Goal: Check status

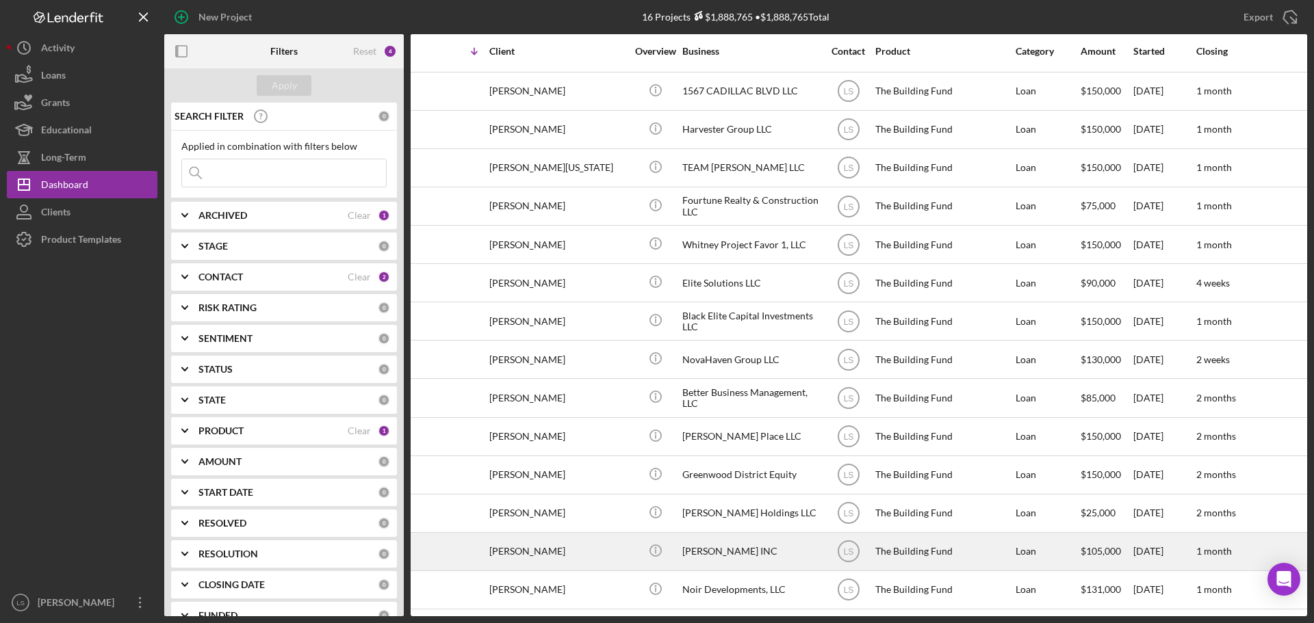
scroll to position [83, 11]
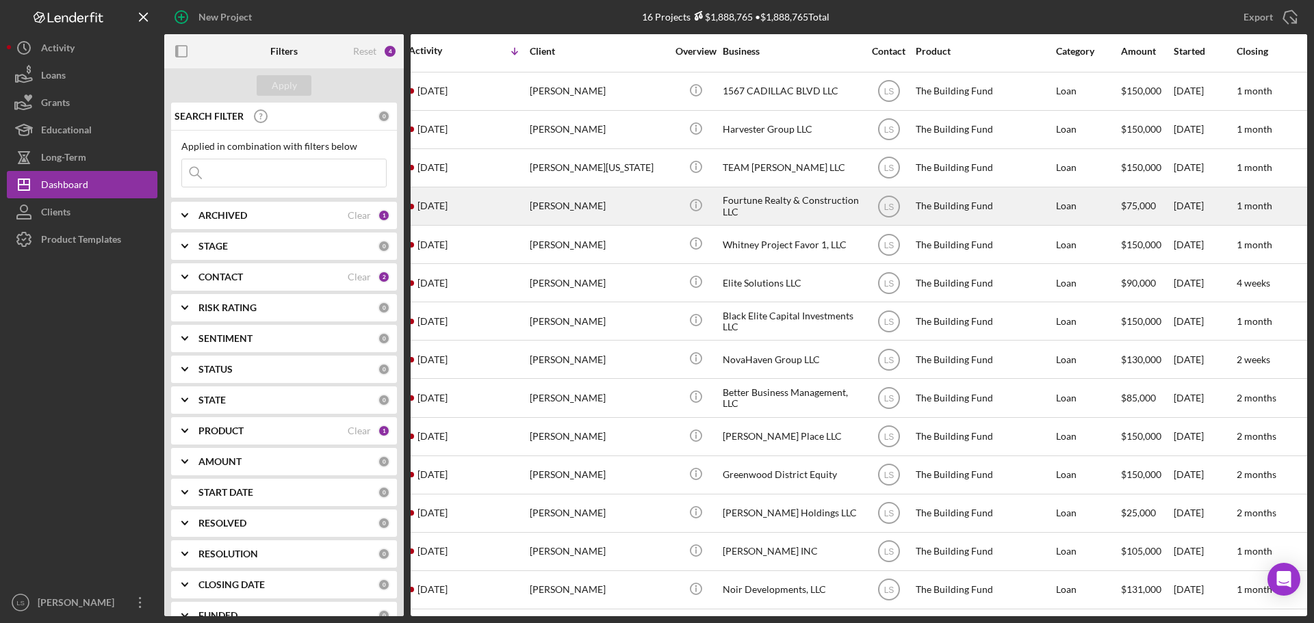
click at [595, 203] on div "[PERSON_NAME]" at bounding box center [598, 206] width 137 height 36
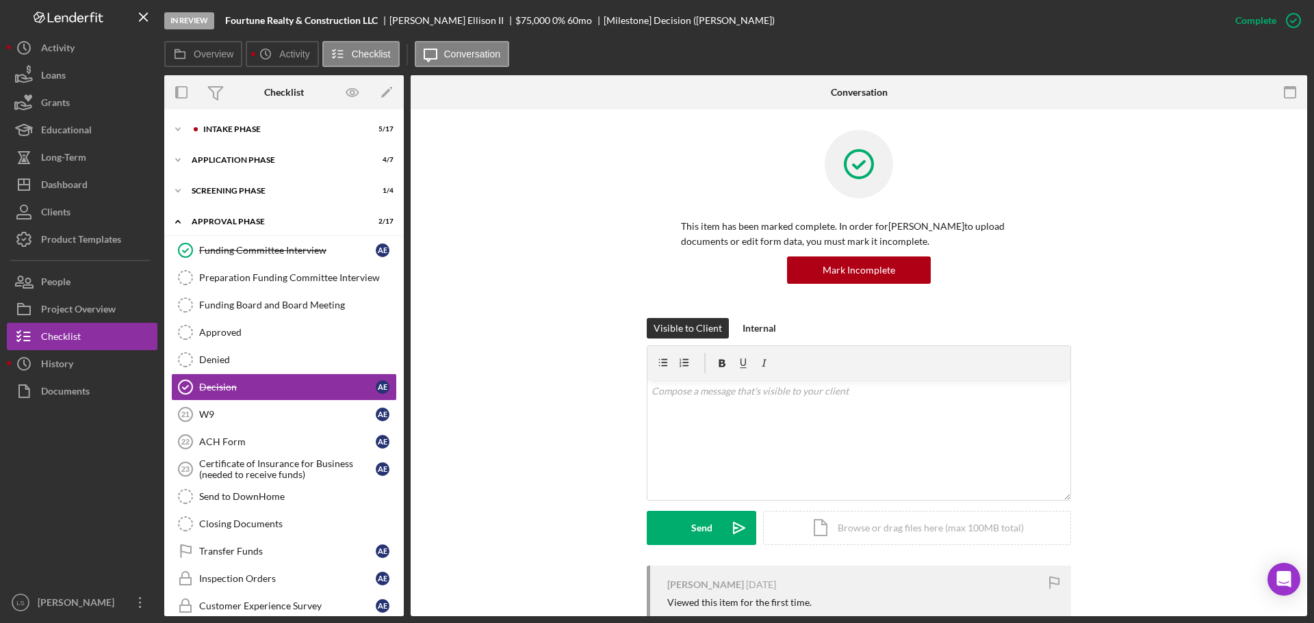
scroll to position [24, 0]
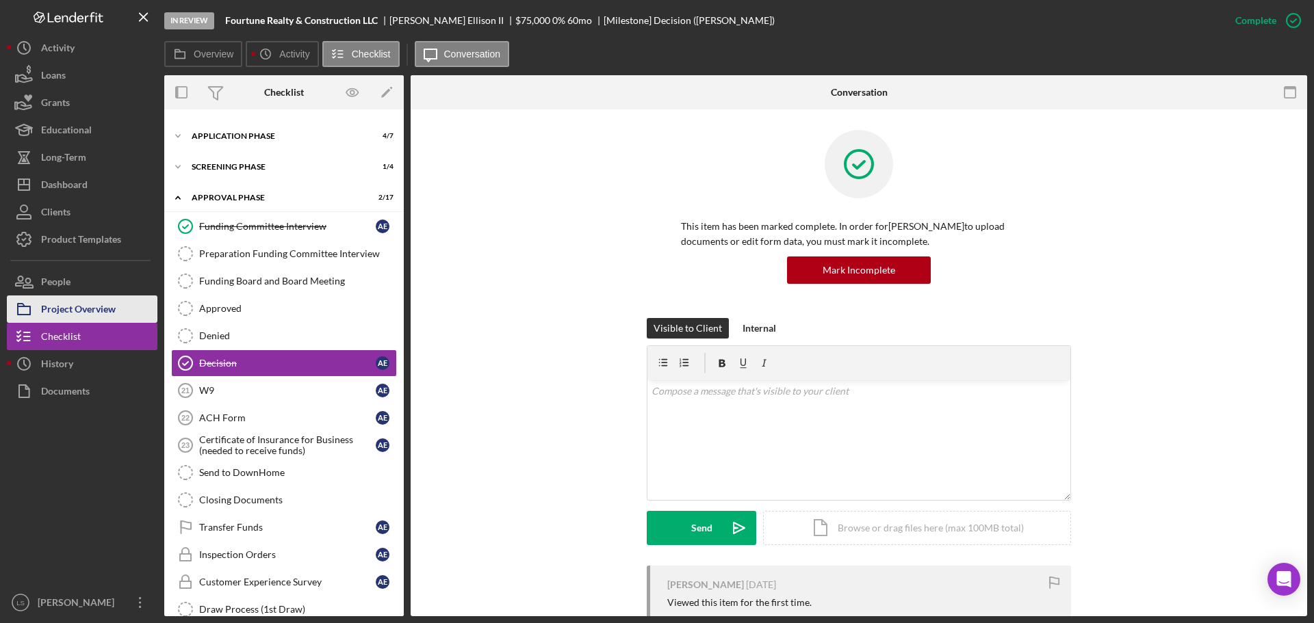
click at [62, 311] on div "Project Overview" at bounding box center [78, 311] width 75 height 31
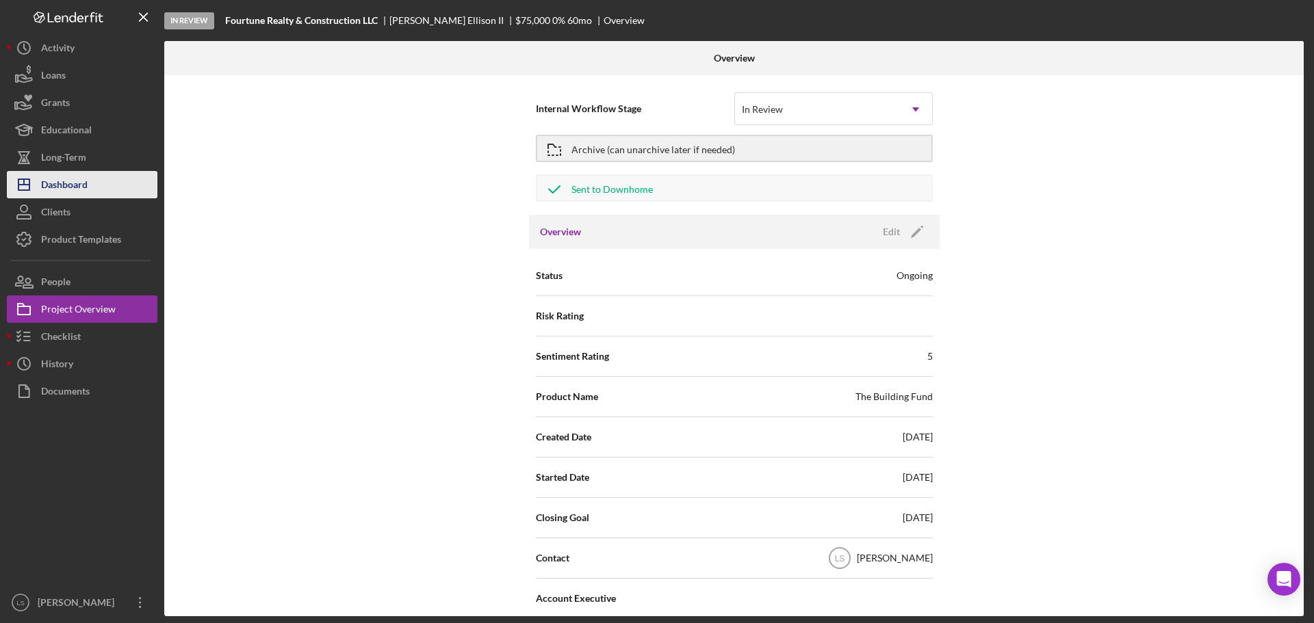
click at [91, 180] on button "Icon/Dashboard Dashboard" at bounding box center [82, 184] width 151 height 27
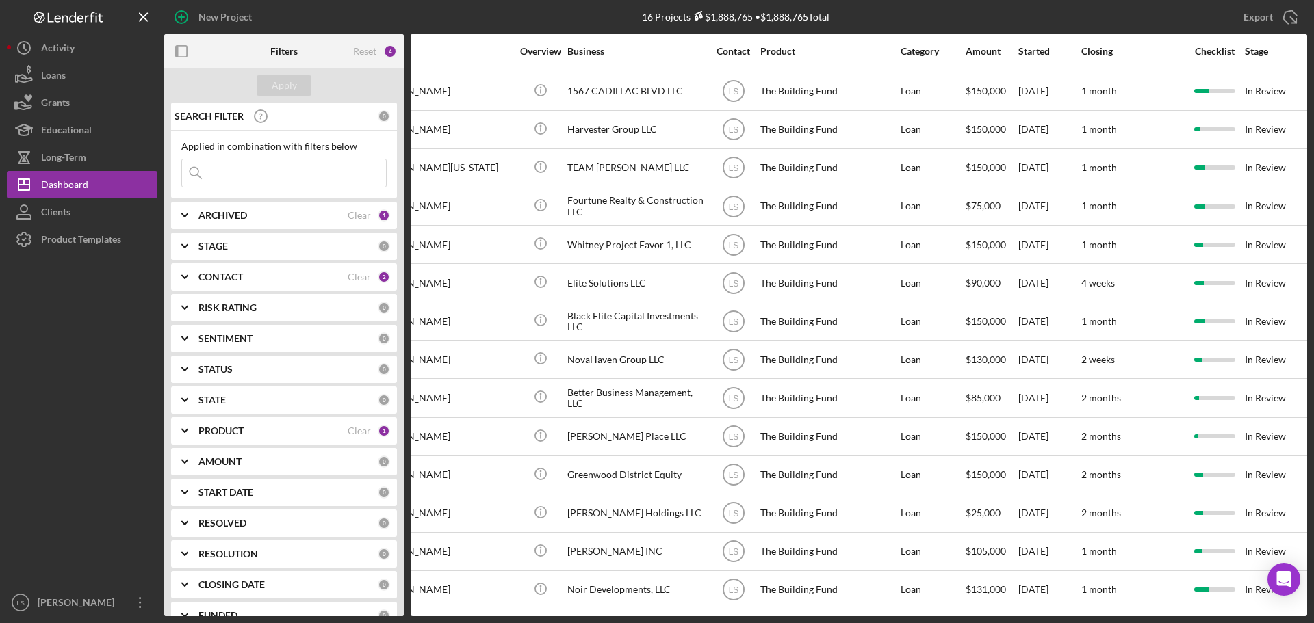
scroll to position [83, 0]
